Goal: Information Seeking & Learning: Check status

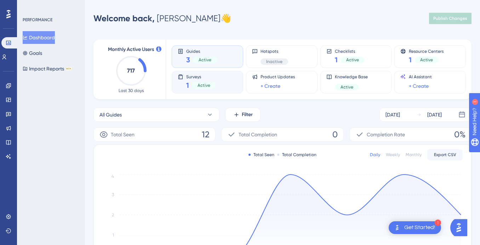
click at [214, 82] on div "Active" at bounding box center [204, 85] width 24 height 6
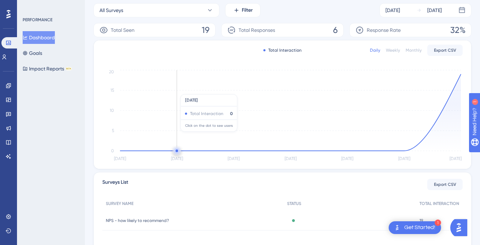
scroll to position [122, 0]
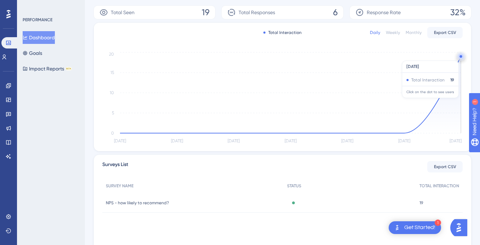
click at [461, 57] on circle at bounding box center [460, 56] width 2 height 2
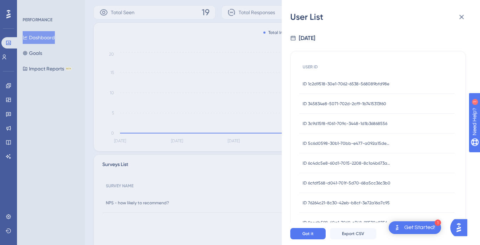
click at [231, 66] on div "User List [DATE] USER ID ID 1c2d9518-30e1-7062-6538-568089bfd98e ID 1c2d9518-30…" at bounding box center [240, 122] width 480 height 245
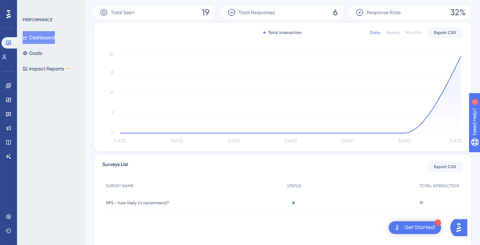
scroll to position [0, 0]
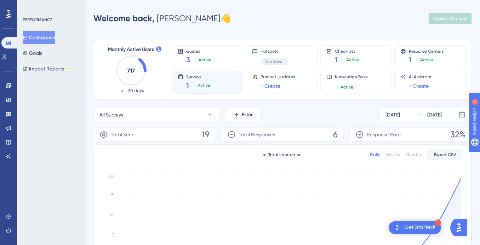
click at [205, 82] on span "Active" at bounding box center [204, 85] width 13 height 6
click at [311, 136] on div "Total Responses 6" at bounding box center [282, 134] width 122 height 14
click at [205, 88] on span "Active" at bounding box center [204, 85] width 13 height 6
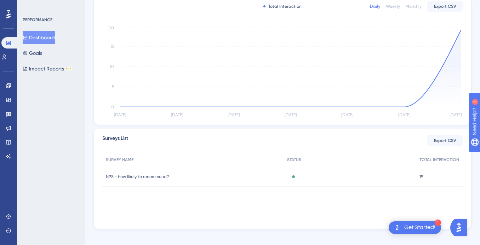
scroll to position [148, 0]
click at [163, 178] on span "NPS - how likely to recommend?" at bounding box center [137, 178] width 63 height 6
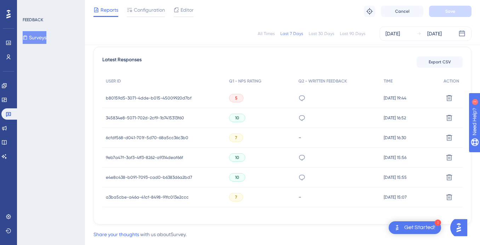
scroll to position [208, 0]
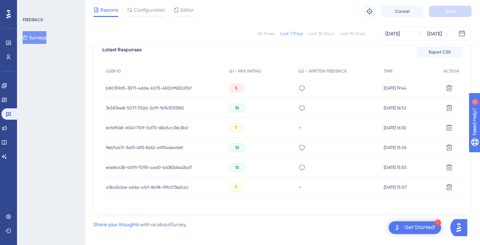
click at [239, 84] on div "5" at bounding box center [236, 88] width 15 height 8
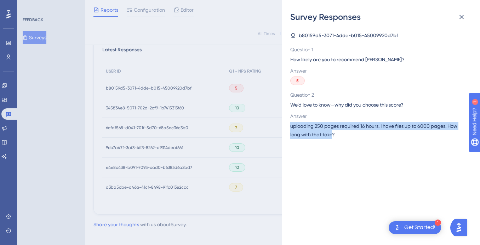
drag, startPoint x: 288, startPoint y: 126, endPoint x: 334, endPoint y: 137, distance: 47.6
click at [334, 137] on div "Survey Responses b80159d5-3071-4dde-b015-45009920d7bf Question 1 How likely are…" at bounding box center [381, 122] width 198 height 245
click at [334, 137] on span "uploading 250 pages required 16 hours. I have files up to 6000 pages. How long …" at bounding box center [378, 130] width 176 height 17
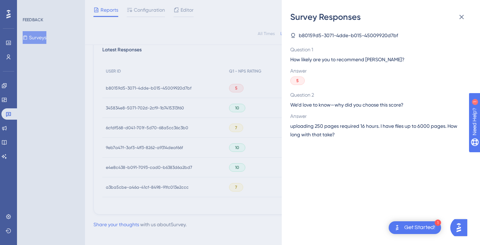
click at [240, 122] on div "Survey Responses b80159d5-3071-4dde-b015-45009920d7bf Question 1 How likely are…" at bounding box center [240, 122] width 480 height 245
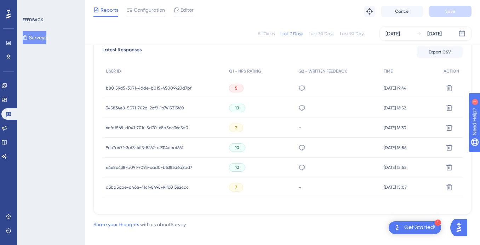
click at [161, 109] on span "345834e8-5071-702d-2cf9-1b7415313f60" at bounding box center [145, 108] width 78 height 6
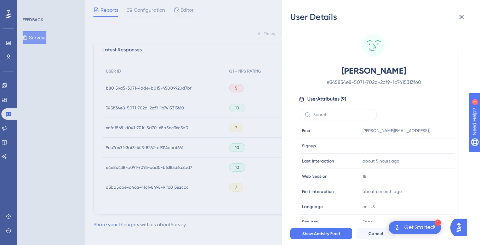
click at [230, 102] on div "User Details [PERSON_NAME] # 345834e8-5071-702d-2cf9-1b7415313f60 User Attribut…" at bounding box center [240, 122] width 480 height 245
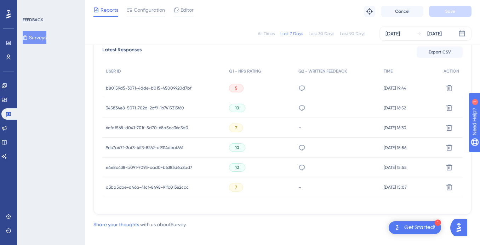
click at [154, 147] on span "9eb7a47f-3af3-4ff3-8262-a9314deaf66f" at bounding box center [144, 148] width 77 height 6
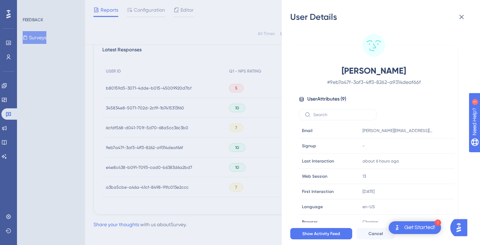
click at [216, 160] on div "User Details [PERSON_NAME] # 9eb7a47f-3af3-4ff3-8262-a9314deaf66f User Attribut…" at bounding box center [240, 122] width 480 height 245
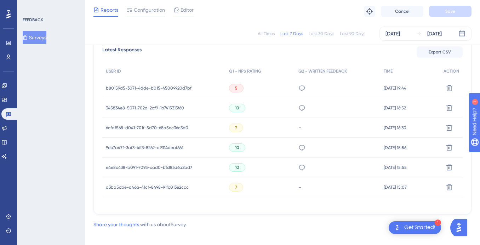
click at [173, 168] on span "e4e8c438-b091-7093-cad0-b6383d6a2bd7" at bounding box center [149, 168] width 86 height 6
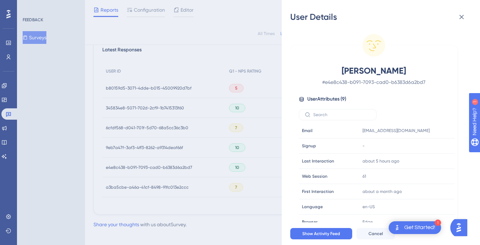
click at [218, 156] on div "User Details [PERSON_NAME] # e4e8c438-b091-7093-cad0-b6383d6a2bd7 User Attribut…" at bounding box center [240, 122] width 480 height 245
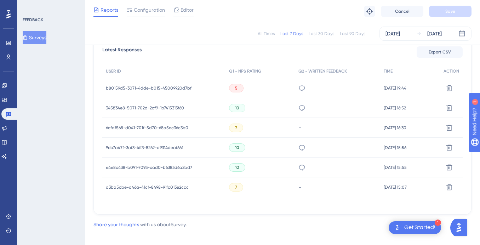
click at [151, 187] on span "a3ba5cbe-a46a-41cf-8498-91fc013e2ccc" at bounding box center [147, 187] width 83 height 6
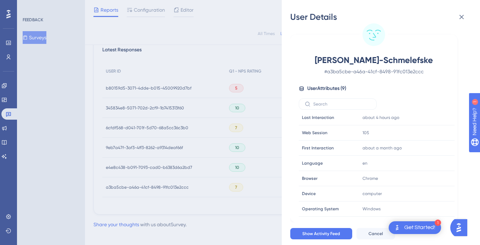
scroll to position [215, 0]
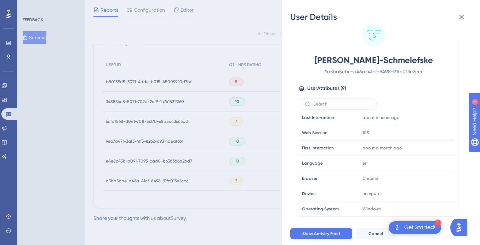
click at [240, 162] on div "User Details [PERSON_NAME]-Schmelefske # a3ba5cbe-a46a-41cf-8498-91fc013e2ccc U…" at bounding box center [240, 122] width 480 height 245
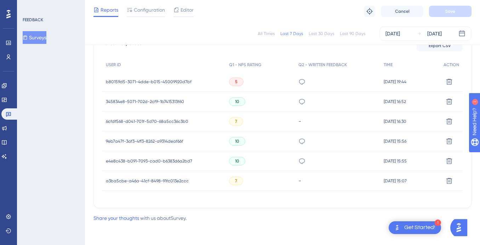
click at [174, 117] on div "6cfdf568-d041-701f-5d70-68a5cc36c3b0 6cfdf568-d041-701f-5d70-68a5cc36c3b0" at bounding box center [147, 121] width 82 height 20
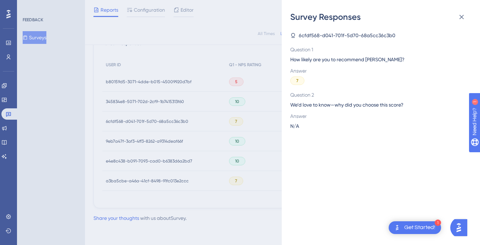
click at [261, 91] on div "Survey Responses 6cfdf568-d041-701f-5d70-68a5cc36c3b0 Question 1 How likely are…" at bounding box center [240, 122] width 480 height 245
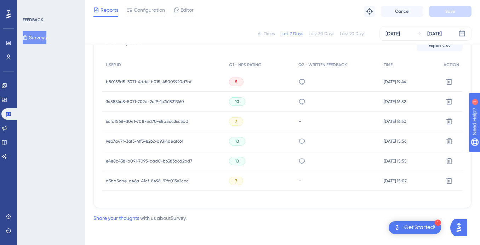
click at [165, 123] on span "6cfdf568-d041-701f-5d70-68a5cc36c3b0" at bounding box center [147, 122] width 82 height 6
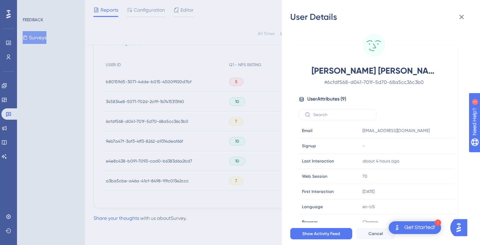
click at [215, 105] on div "User Details Seye Oloyede # 6cfdf568-d041-701f-5d70-68a5cc36c3b0 User Attribute…" at bounding box center [240, 122] width 480 height 245
